Goal: Transaction & Acquisition: Purchase product/service

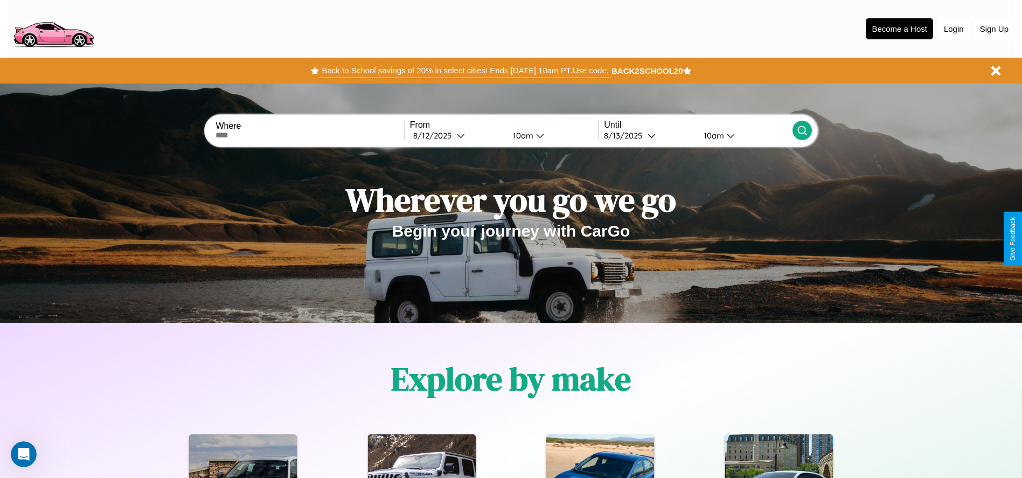
click at [465, 71] on button "Back to School savings of 20% in select cities! Ends 9/1 at 10am PT. Use code:" at bounding box center [465, 70] width 292 height 15
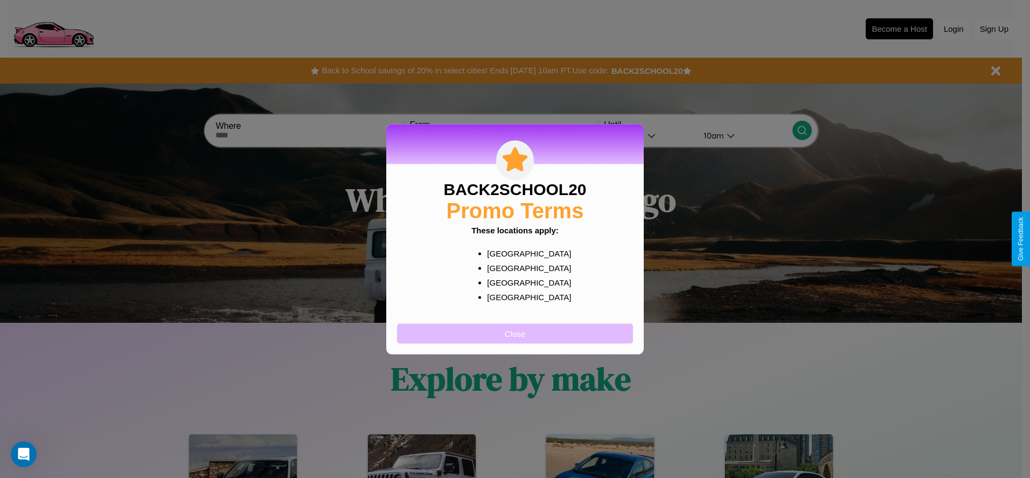
click at [515, 333] on button "Close" at bounding box center [515, 333] width 236 height 20
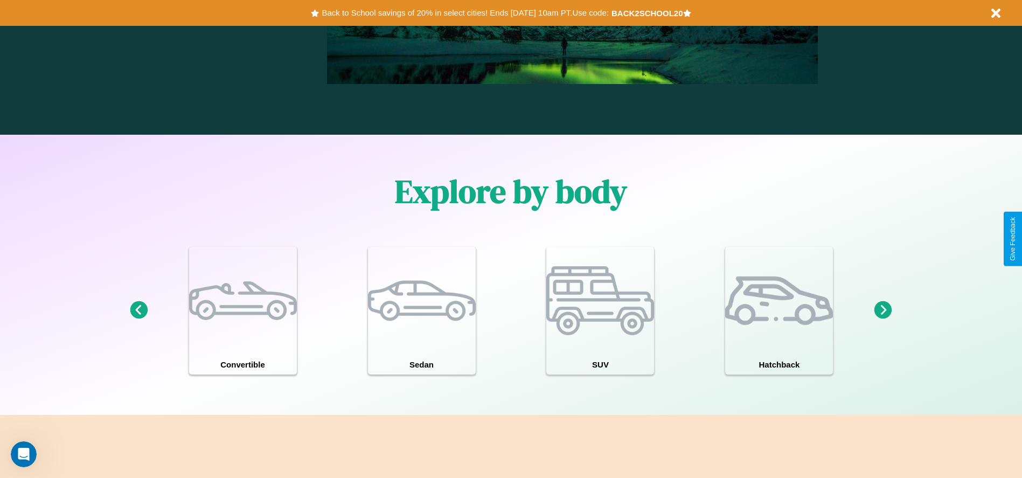
scroll to position [940, 0]
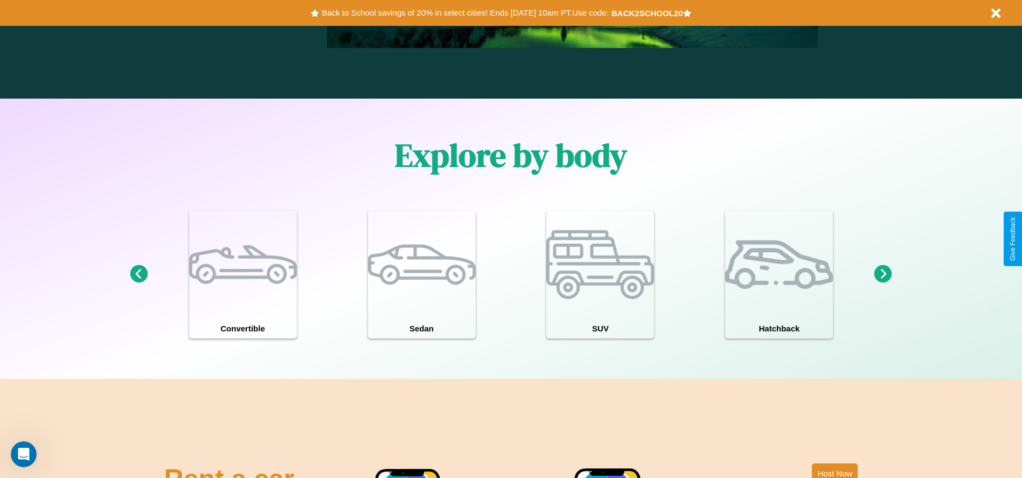
click at [883, 274] on icon at bounding box center [883, 274] width 18 height 18
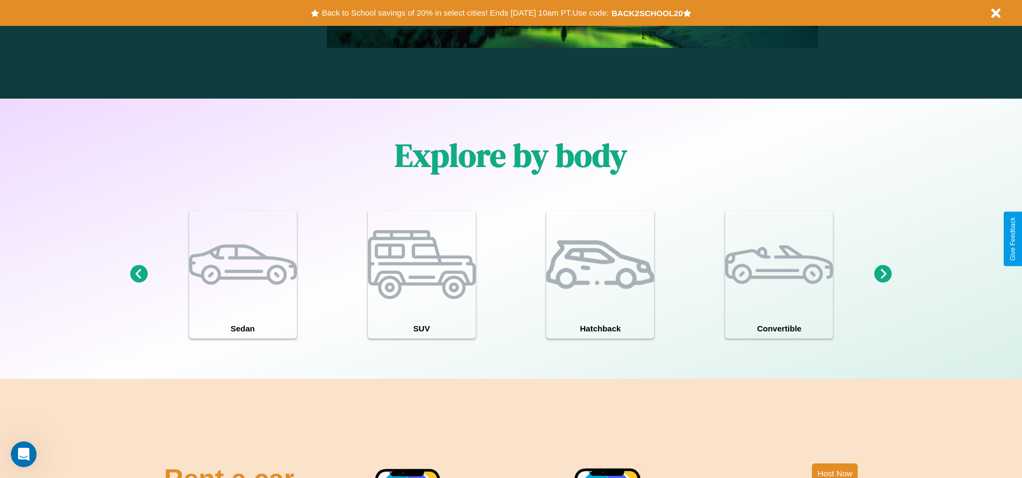
click at [883, 274] on icon at bounding box center [883, 274] width 18 height 18
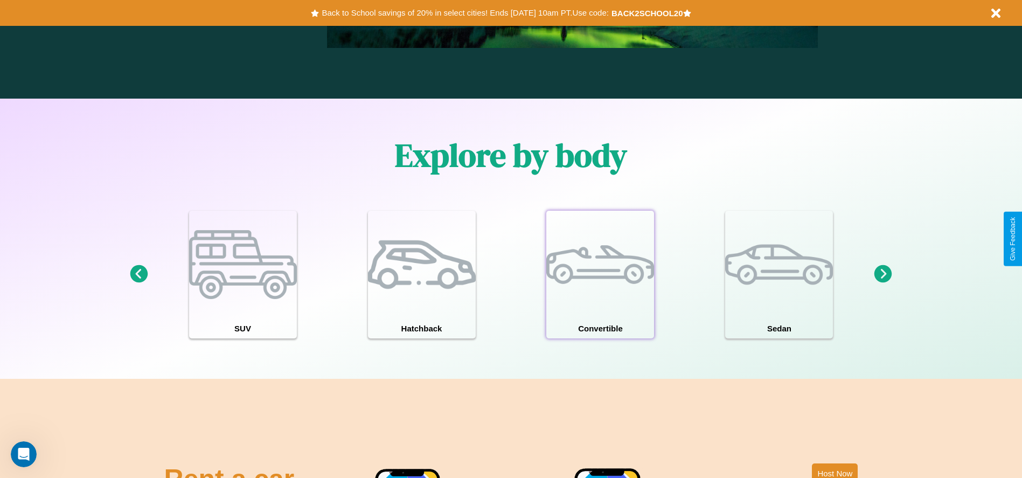
click at [600, 274] on div at bounding box center [600, 265] width 108 height 108
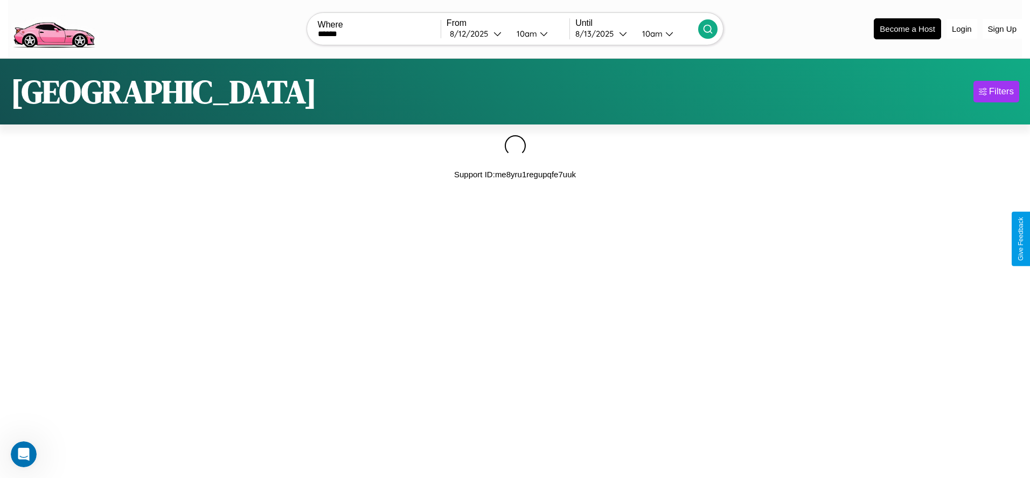
type input "******"
click at [708, 29] on icon at bounding box center [707, 29] width 11 height 11
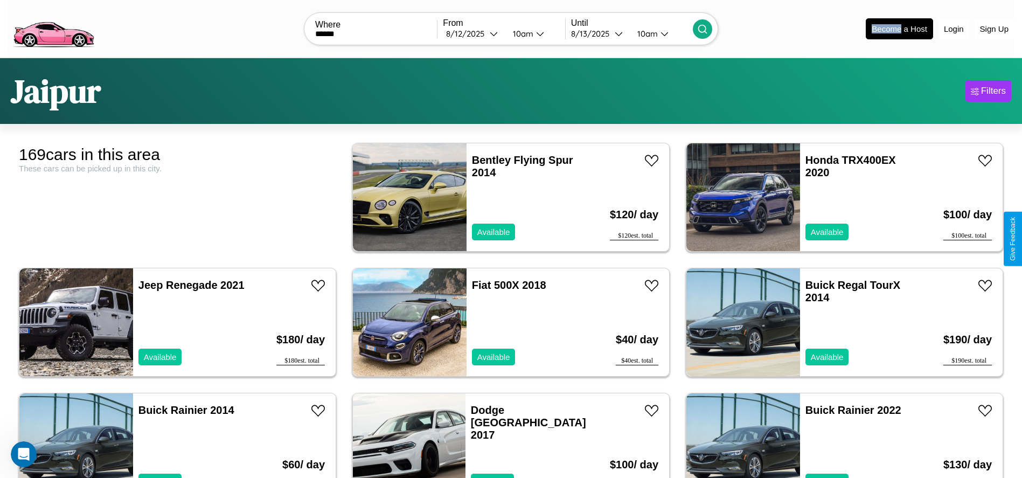
scroll to position [1370, 0]
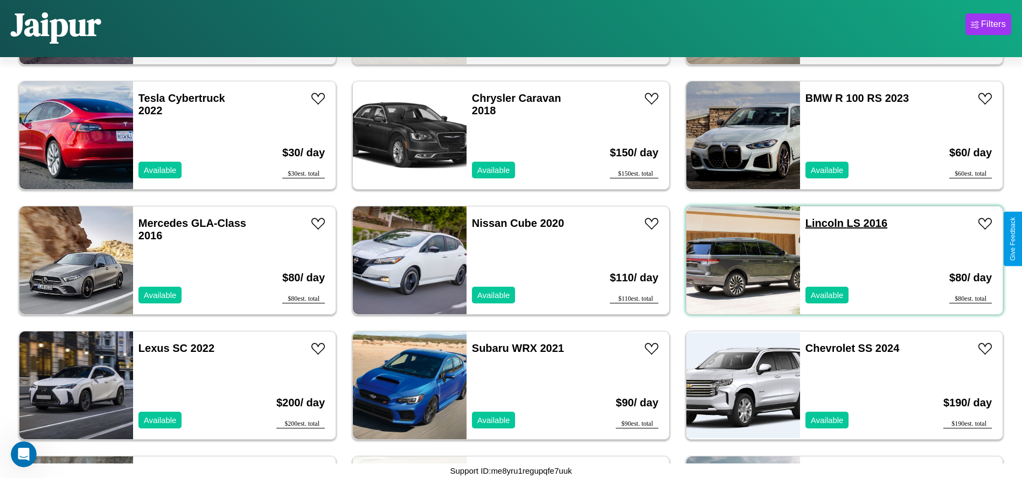
click at [818, 223] on link "Lincoln LS 2016" at bounding box center [846, 223] width 82 height 12
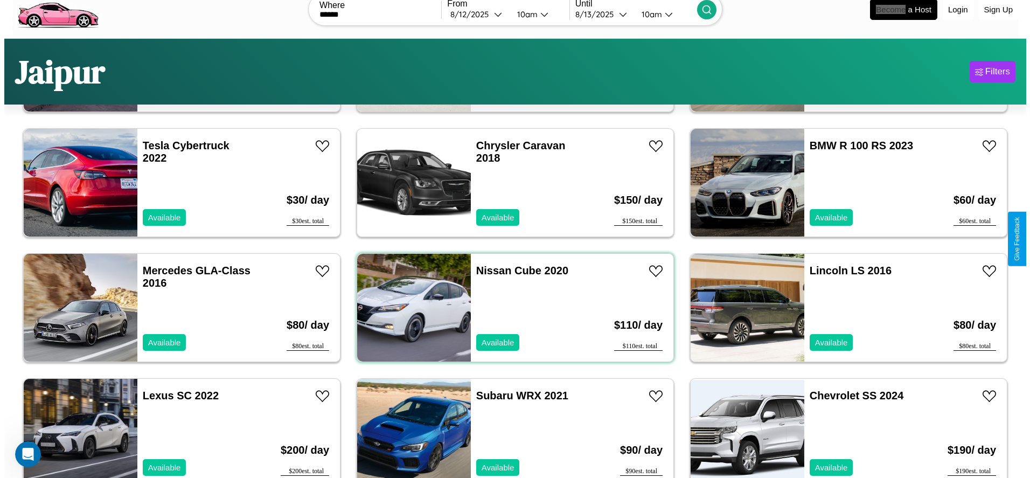
scroll to position [0, 0]
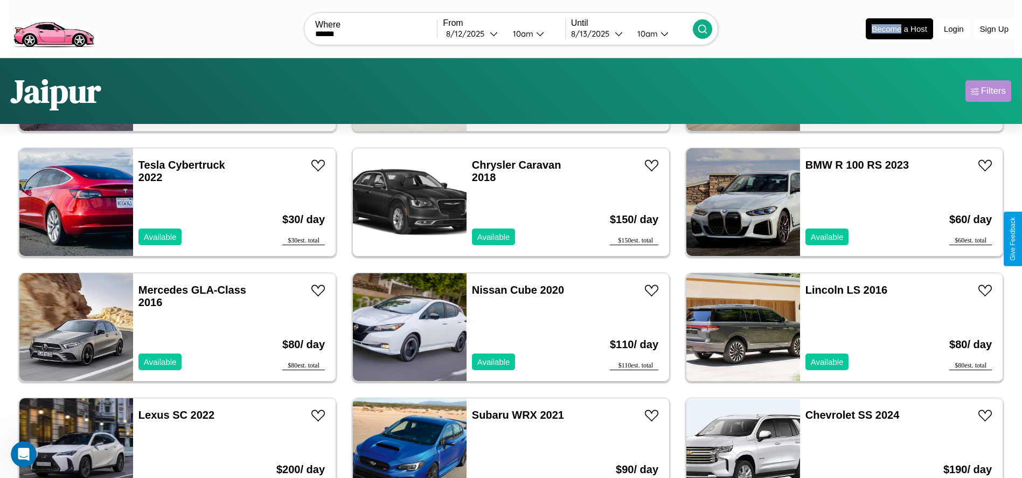
click at [988, 91] on div "Filters" at bounding box center [993, 91] width 25 height 11
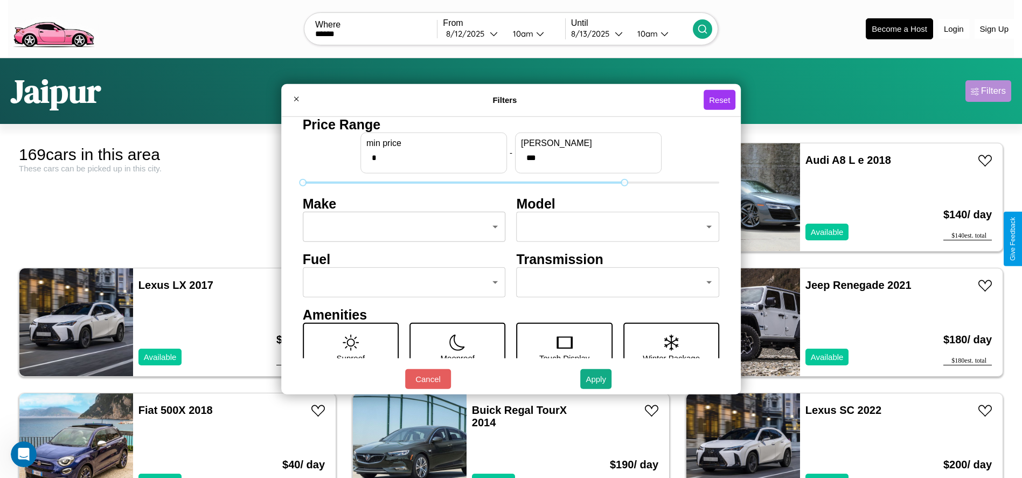
type input "***"
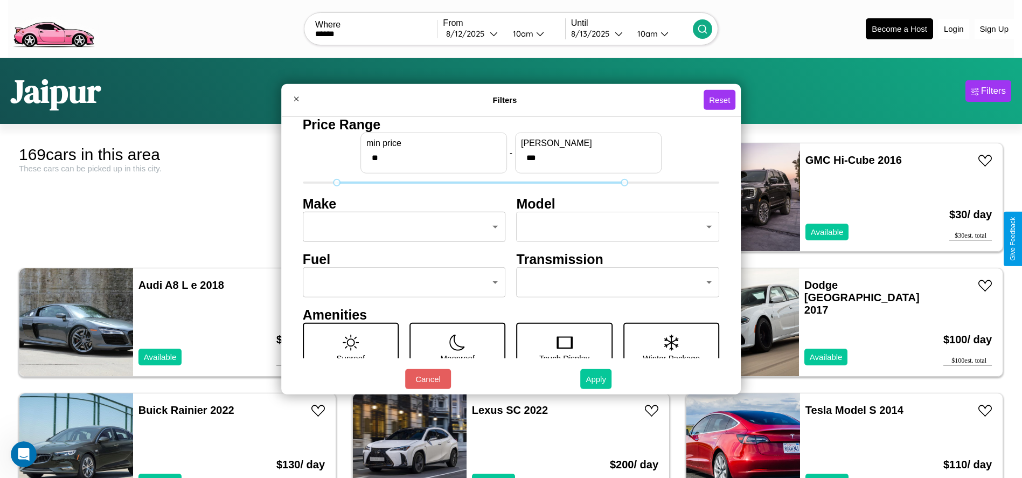
type input "**"
click at [596, 379] on button "Apply" at bounding box center [595, 379] width 31 height 20
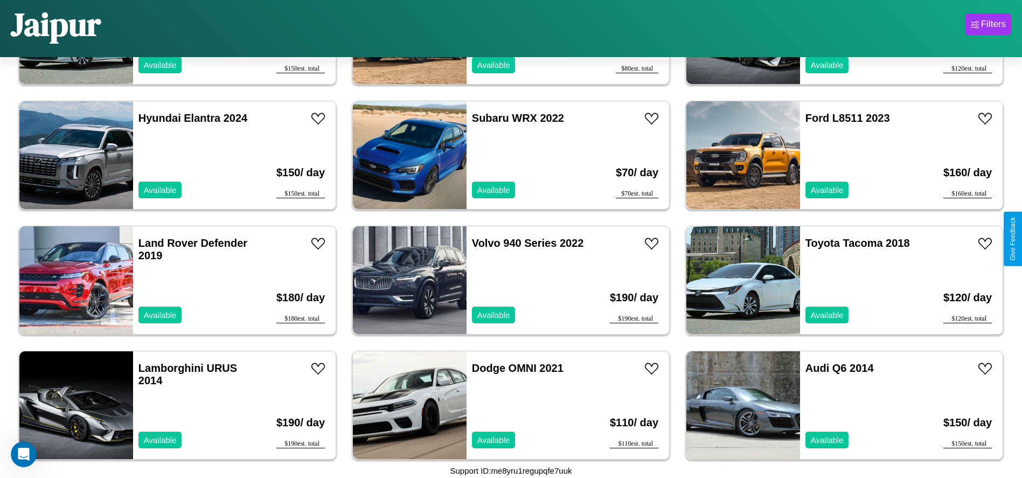
scroll to position [4494, 0]
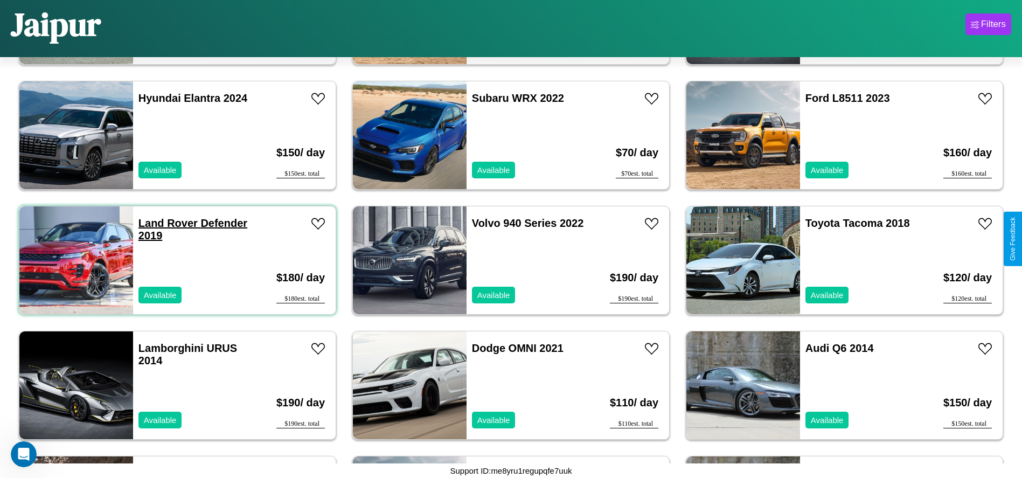
click at [166, 223] on link "Land Rover Defender 2019" at bounding box center [192, 229] width 109 height 24
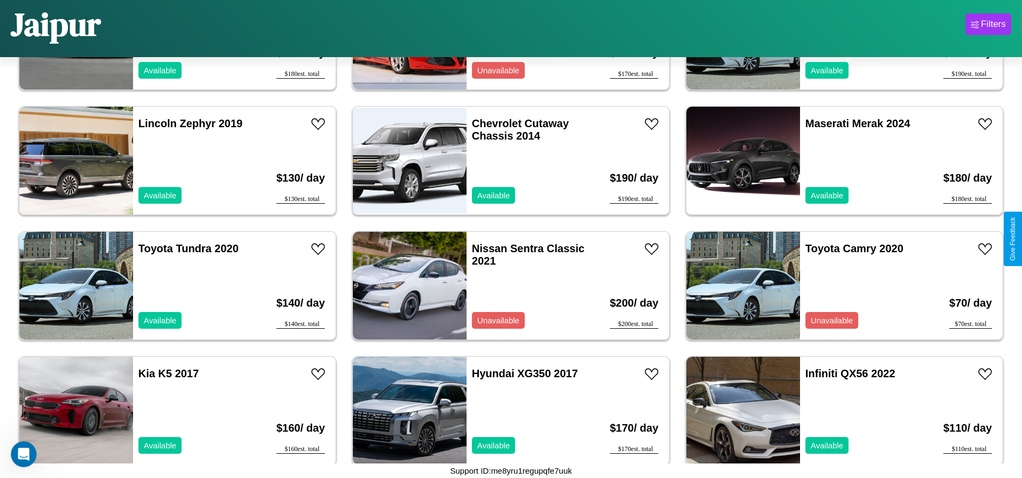
scroll to position [3370, 0]
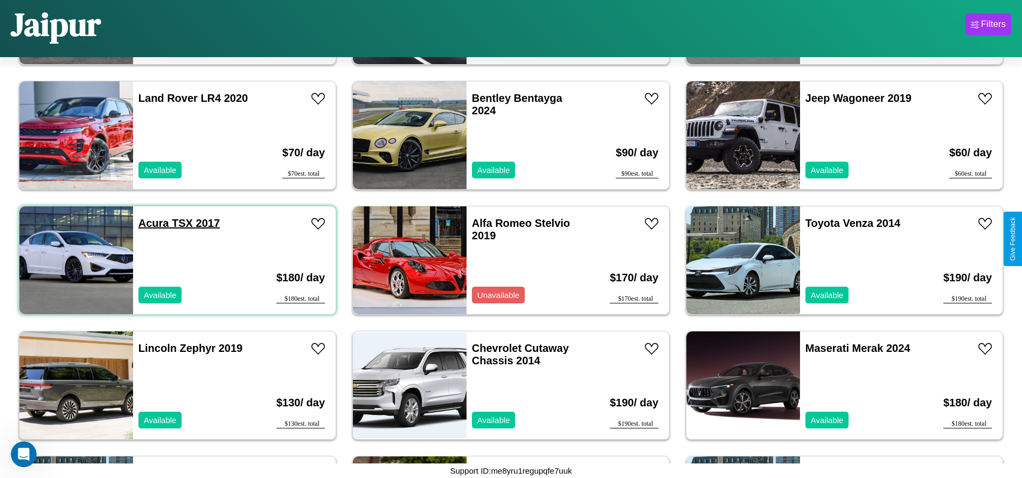
click at [152, 223] on link "Acura TSX 2017" at bounding box center [178, 223] width 81 height 12
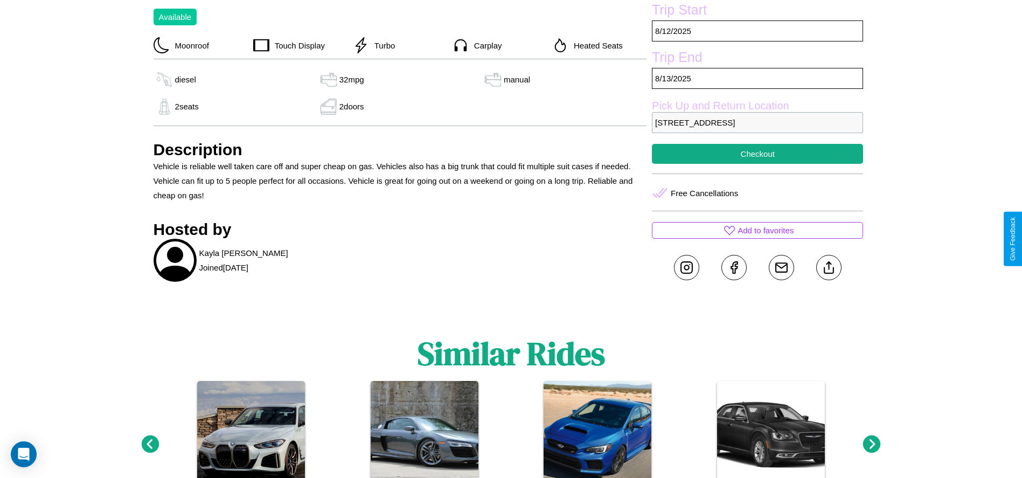
scroll to position [457, 0]
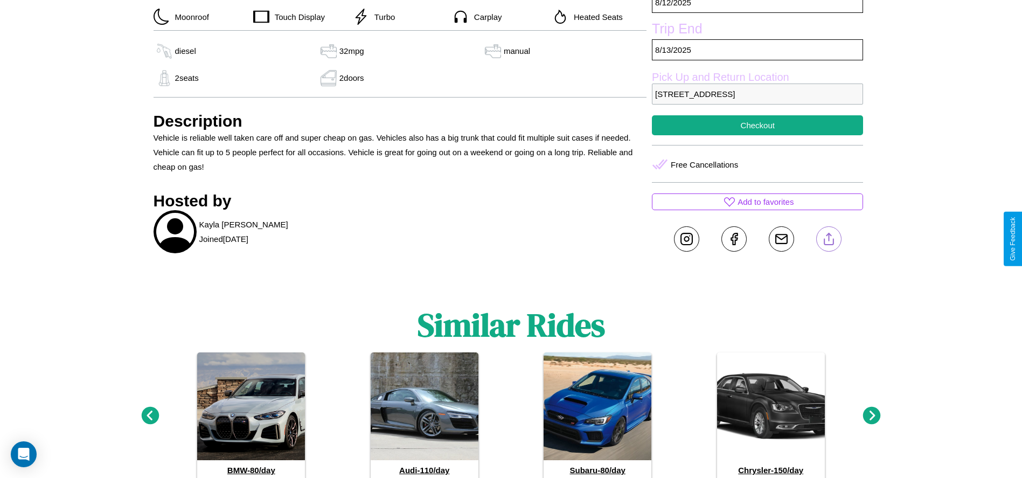
click at [829, 239] on line at bounding box center [829, 237] width 0 height 8
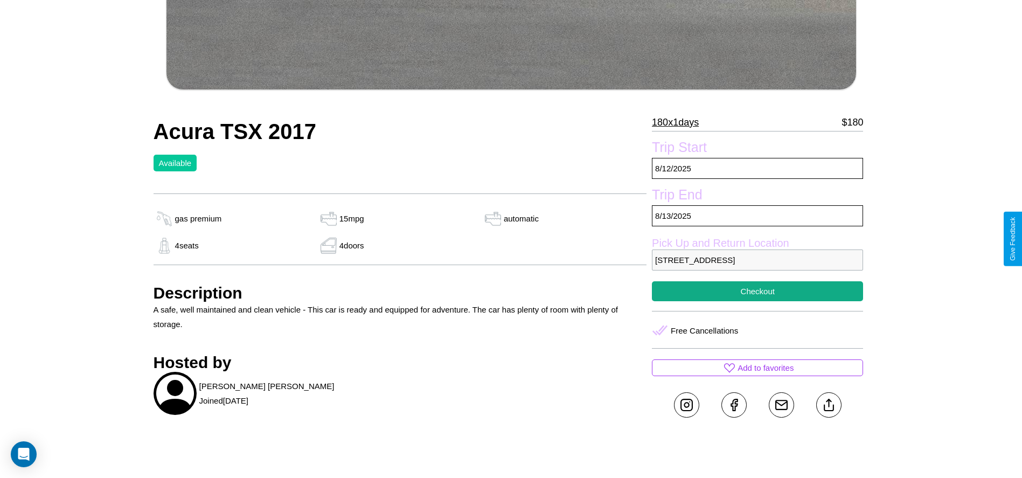
scroll to position [481, 0]
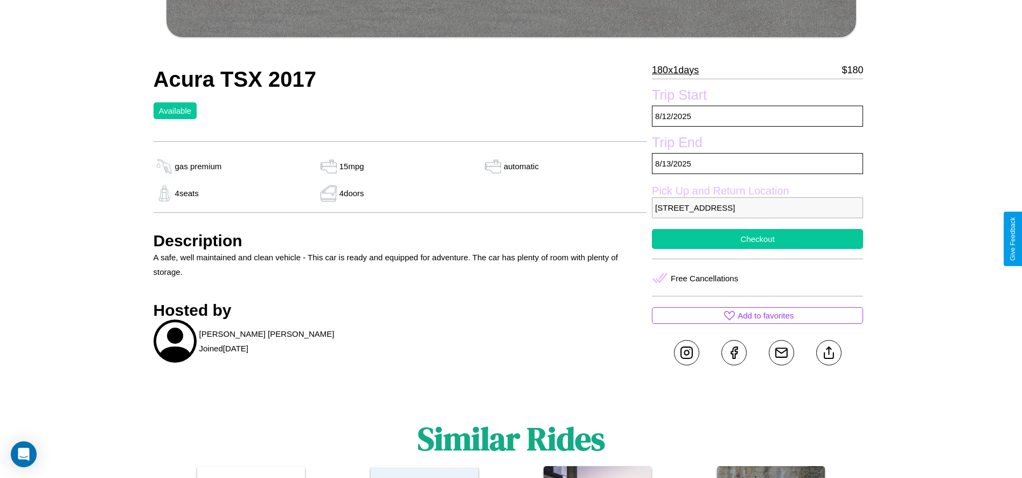
click at [757, 239] on button "Checkout" at bounding box center [757, 239] width 211 height 20
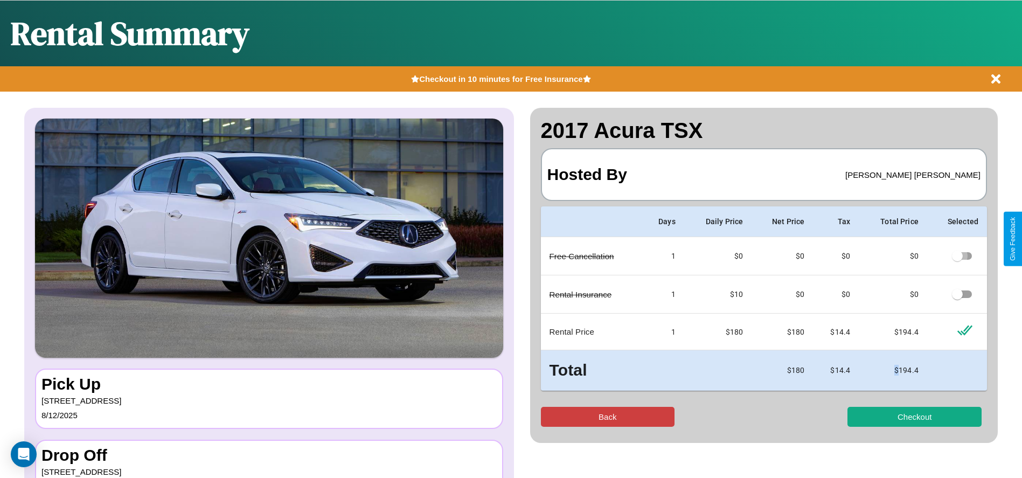
click at [607, 416] on button "Back" at bounding box center [608, 417] width 134 height 20
